Goal: Task Accomplishment & Management: Complete application form

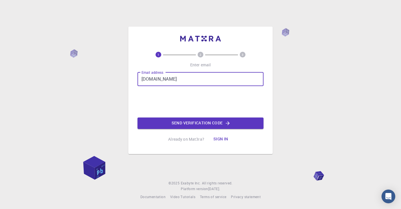
drag, startPoint x: 171, startPoint y: 78, endPoint x: 171, endPoint y: 87, distance: 8.6
click at [171, 78] on input "[DOMAIN_NAME]" at bounding box center [200, 79] width 126 height 14
type input "[EMAIL_ADDRESS][DOMAIN_NAME]"
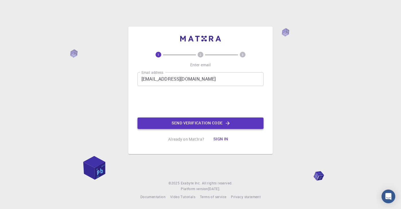
click at [178, 127] on button "Send verification code" at bounding box center [200, 123] width 126 height 11
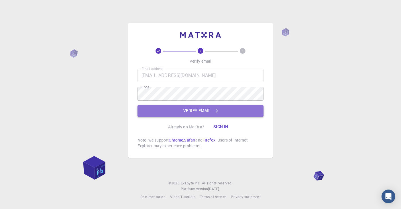
click at [208, 111] on button "Verify email" at bounding box center [200, 110] width 126 height 11
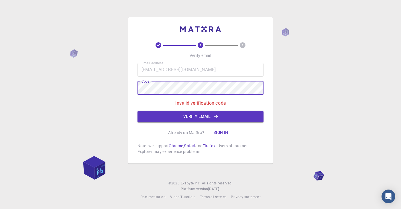
click at [111, 94] on div "2 3 Verify email Email address [EMAIL_ADDRESS][DOMAIN_NAME] Email address Code …" at bounding box center [200, 104] width 401 height 209
click at [246, 121] on button "Verify email" at bounding box center [200, 116] width 126 height 11
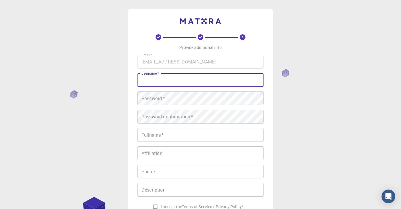
click at [238, 80] on input "username   *" at bounding box center [200, 80] width 126 height 14
type input "Danelya"
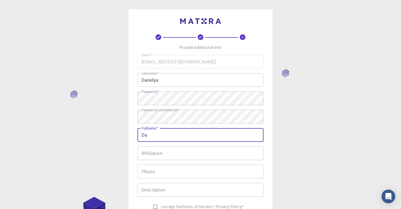
type input "D"
type input "[PERSON_NAME]"
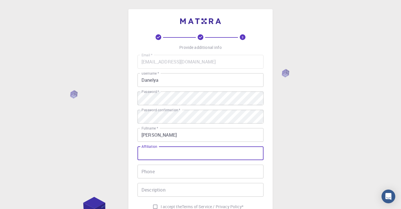
click at [231, 158] on input "Affiliation" at bounding box center [200, 154] width 126 height 14
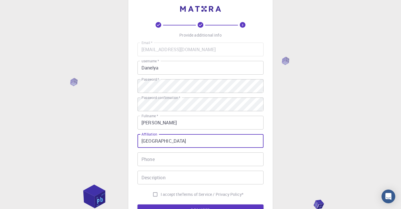
type input "[GEOGRAPHIC_DATA]"
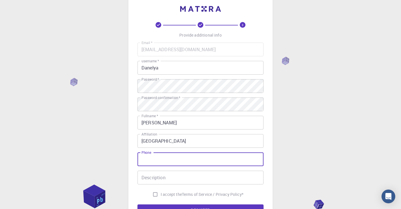
type input "9"
type input "87759480244"
click at [239, 183] on input "Description" at bounding box center [200, 178] width 126 height 14
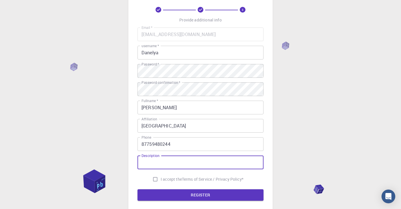
scroll to position [31, 0]
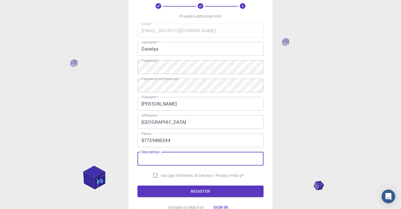
click at [155, 176] on input "I accept the Terms of Service / Privacy Policy *" at bounding box center [155, 175] width 11 height 11
checkbox input "true"
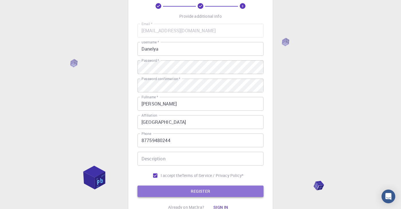
click at [161, 191] on button "REGISTER" at bounding box center [200, 191] width 126 height 11
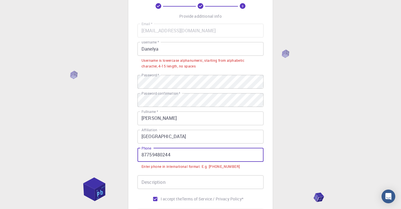
click at [144, 155] on input "87759480244" at bounding box center [200, 155] width 126 height 14
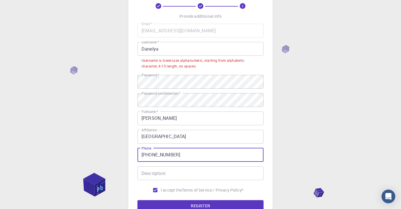
type input "[PHONE_NUMBER]"
click at [161, 47] on input "Danelya" at bounding box center [200, 49] width 126 height 14
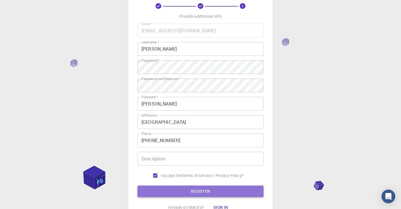
click at [200, 194] on button "REGISTER" at bounding box center [200, 191] width 126 height 11
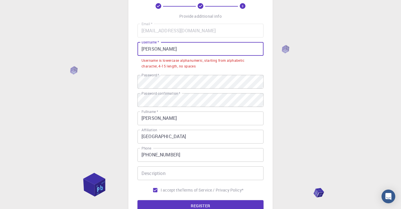
drag, startPoint x: 193, startPoint y: 49, endPoint x: 158, endPoint y: 50, distance: 34.9
click at [158, 50] on input "[PERSON_NAME]" at bounding box center [200, 49] width 126 height 14
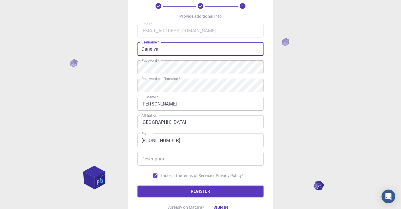
click at [141, 49] on input "Danelya" at bounding box center [200, 49] width 126 height 14
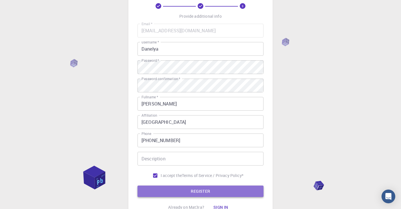
click at [192, 191] on button "REGISTER" at bounding box center [200, 191] width 126 height 11
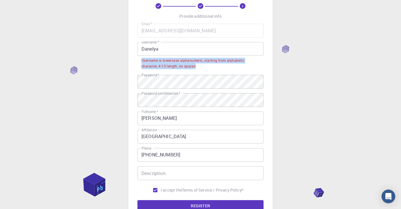
drag, startPoint x: 141, startPoint y: 62, endPoint x: 214, endPoint y: 65, distance: 73.9
click at [214, 65] on li "Username is lowercase alphanumeric, starting from alphabetic character, 4-15 le…" at bounding box center [200, 63] width 126 height 15
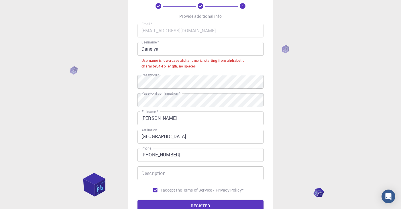
click at [193, 51] on input "Danelya" at bounding box center [200, 49] width 126 height 14
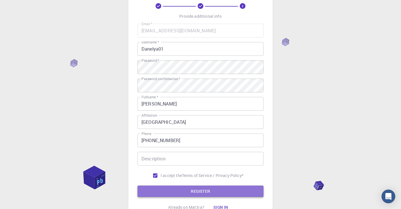
click at [207, 194] on button "REGISTER" at bounding box center [200, 191] width 126 height 11
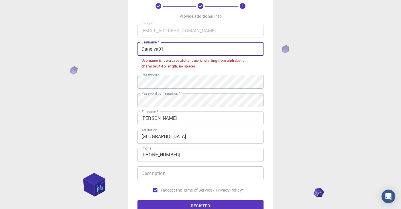
drag, startPoint x: 171, startPoint y: 47, endPoint x: 127, endPoint y: 39, distance: 44.0
click at [127, 39] on div "3 Provide additional info Email   * [EMAIL_ADDRESS][DOMAIN_NAME] Email   * user…" at bounding box center [200, 122] width 401 height 306
type input "D"
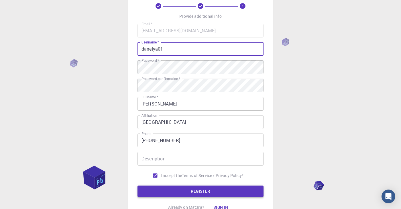
type input "danelya01"
click at [170, 192] on button "REGISTER" at bounding box center [200, 191] width 126 height 11
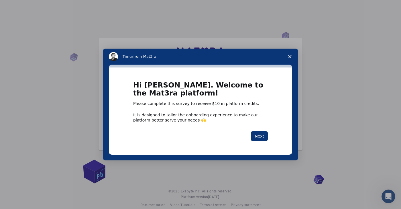
click at [288, 58] on icon "Close survey" at bounding box center [289, 56] width 3 height 3
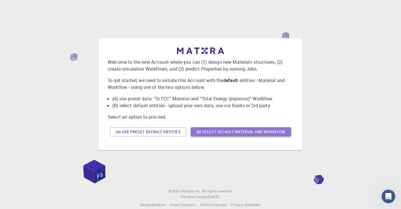
click at [224, 131] on button "(B) Select default material and workflow" at bounding box center [241, 131] width 100 height 9
